Goal: Check status: Check status

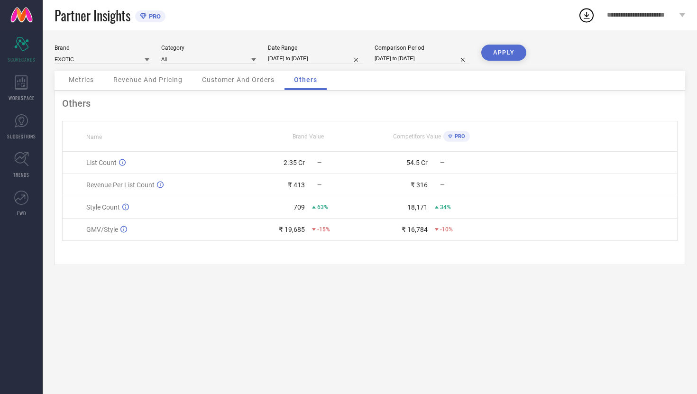
click at [23, 15] on link at bounding box center [21, 15] width 43 height 30
